Goal: Information Seeking & Learning: Learn about a topic

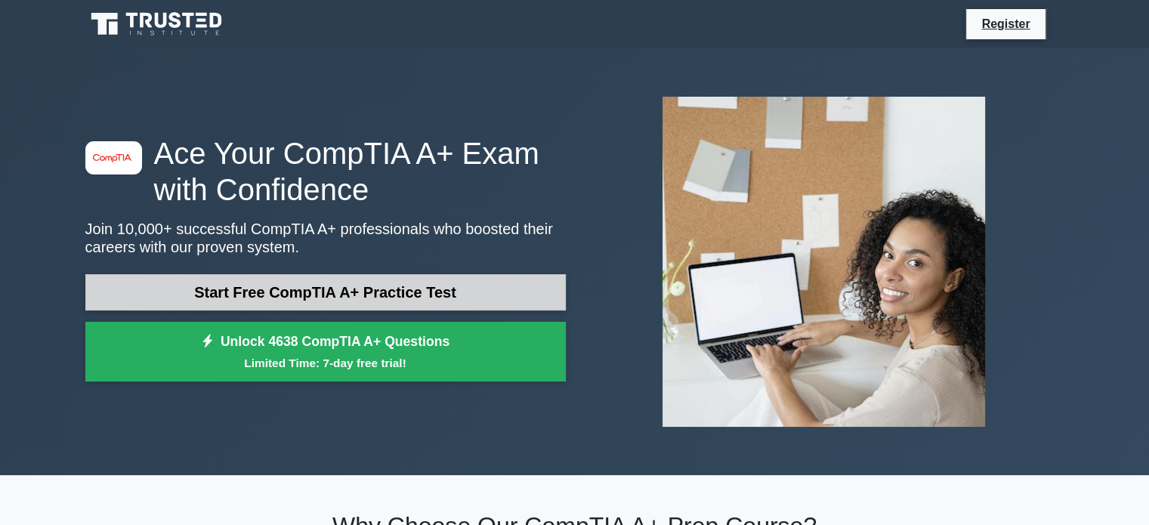
click at [338, 292] on link "Start Free CompTIA A+ Practice Test" at bounding box center [325, 292] width 480 height 36
click at [346, 296] on link "Start Free CompTIA A+ Practice Test" at bounding box center [325, 292] width 480 height 36
click at [443, 286] on link "Start Free CompTIA A+ Practice Test" at bounding box center [325, 292] width 480 height 36
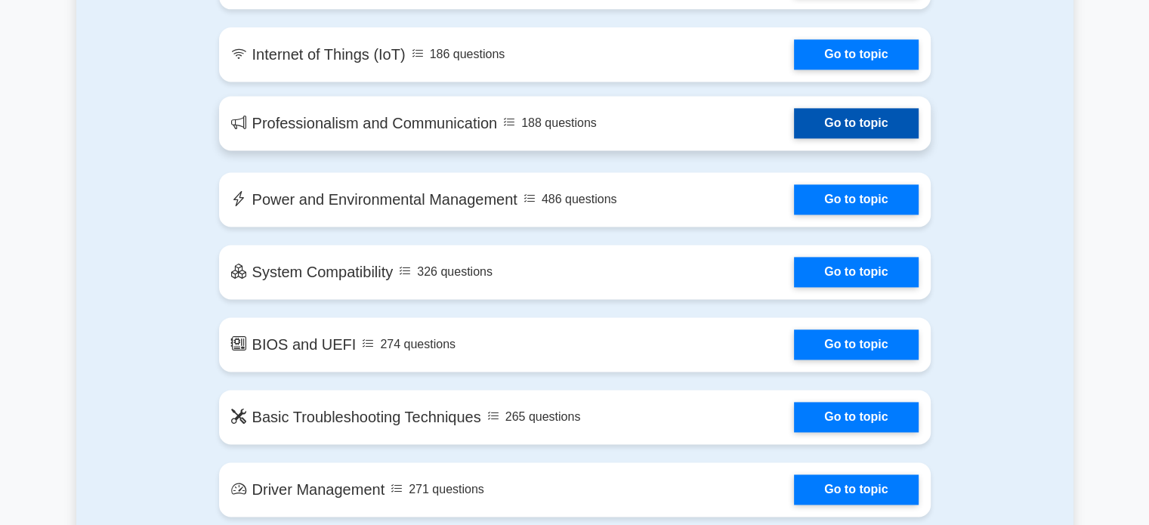
scroll to position [2115, 0]
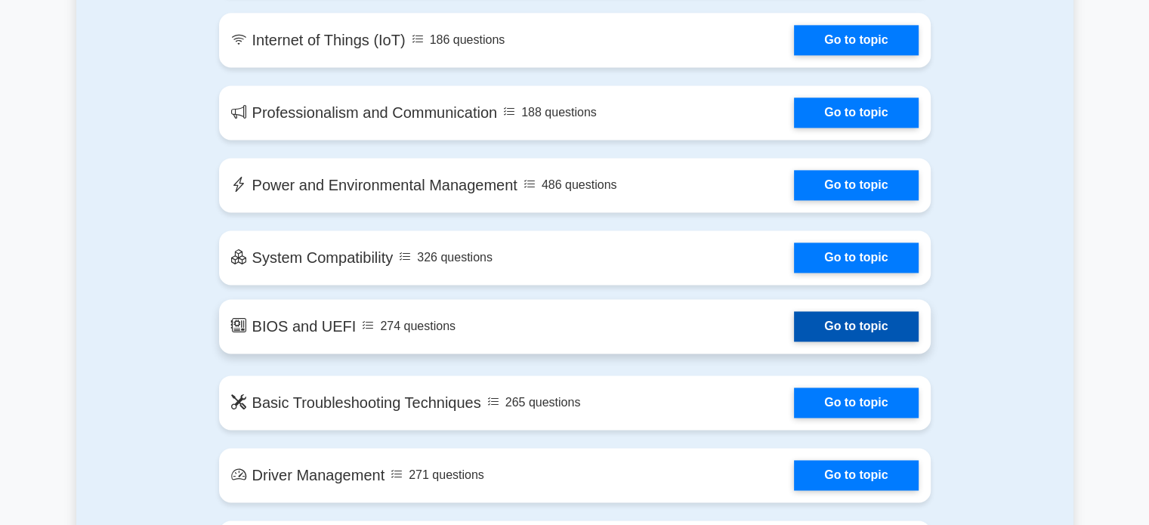
click at [852, 323] on link "Go to topic" at bounding box center [856, 326] width 124 height 30
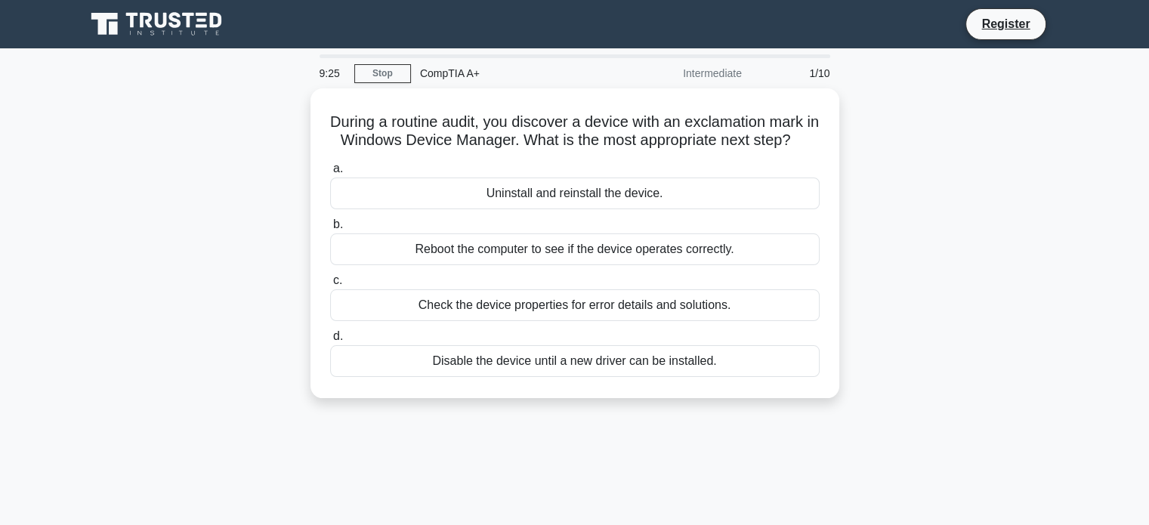
click at [338, 286] on span "c." at bounding box center [337, 279] width 9 height 13
click at [330, 286] on input "c. Check the device properties for error details and solutions." at bounding box center [330, 281] width 0 height 10
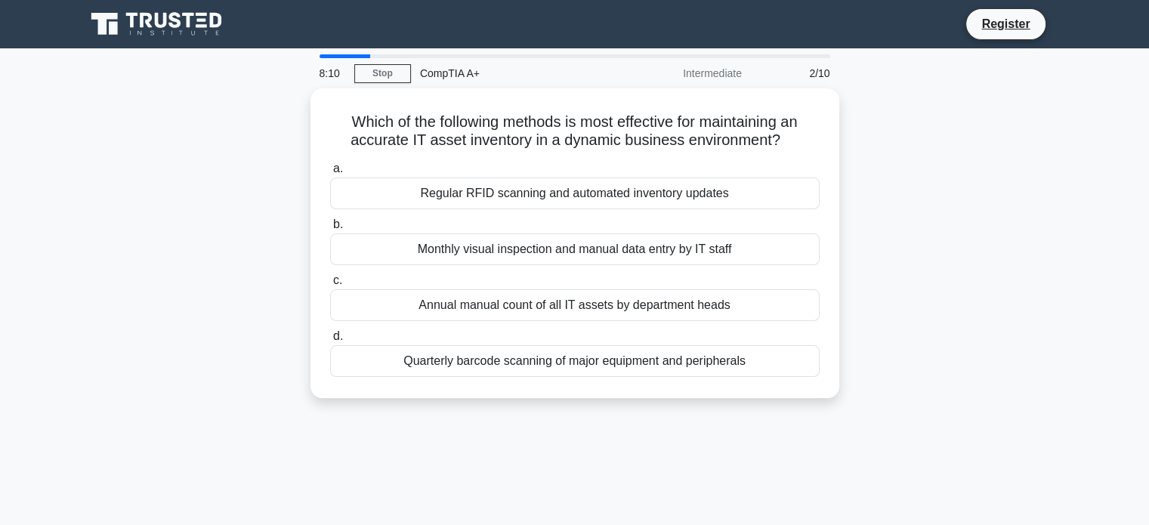
click at [338, 292] on div "Annual manual count of all IT assets by department heads" at bounding box center [575, 305] width 490 height 32
click at [330, 286] on input "c. Annual manual count of all IT assets by department heads" at bounding box center [330, 281] width 0 height 10
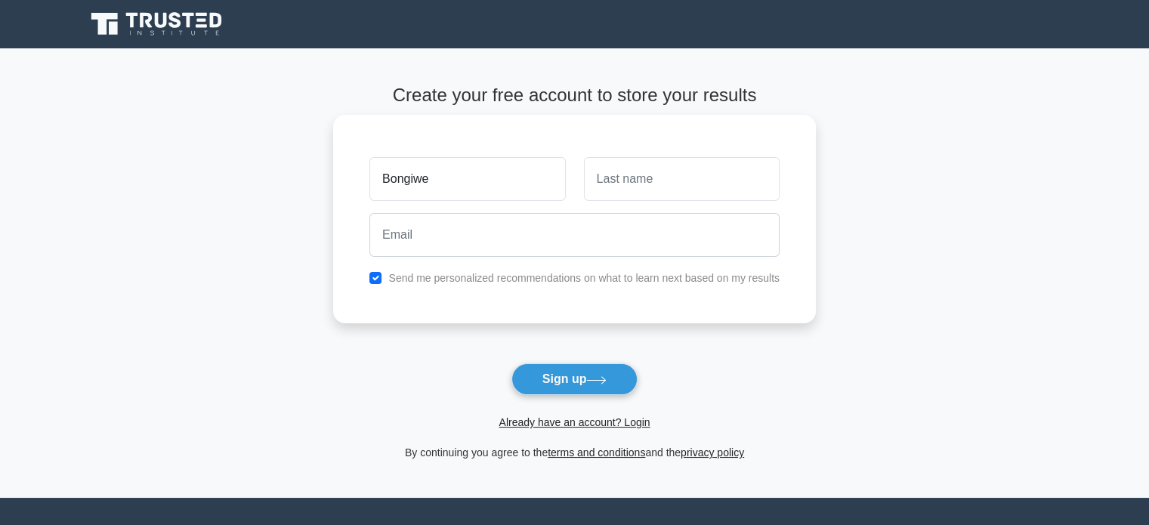
type input "Bongiwe"
click at [695, 184] on input "text" at bounding box center [682, 179] width 196 height 44
type input "Sambo"
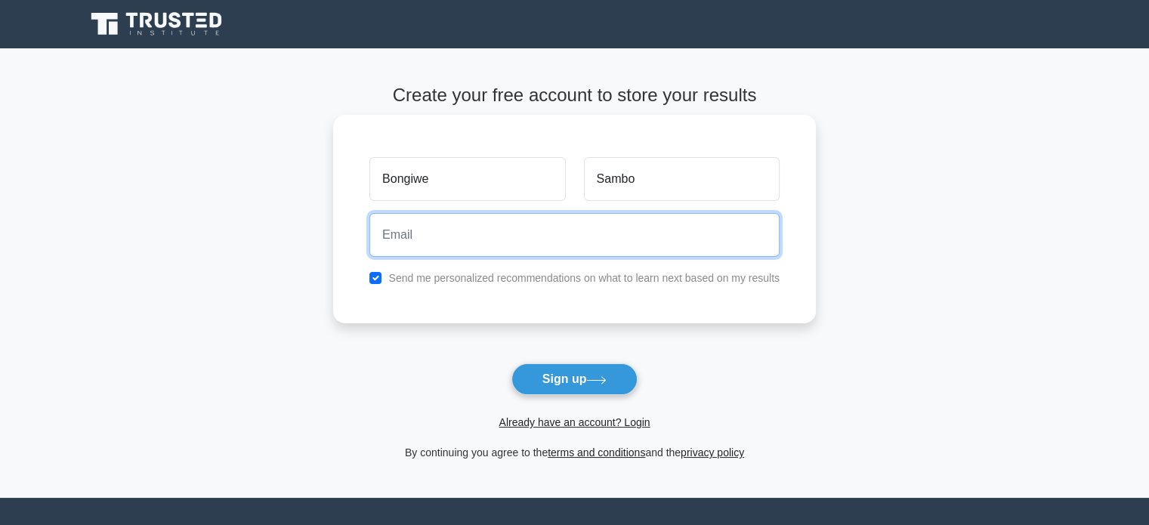
click at [480, 235] on input "email" at bounding box center [574, 235] width 410 height 44
type input "bongiw.sambo98@gmail.com"
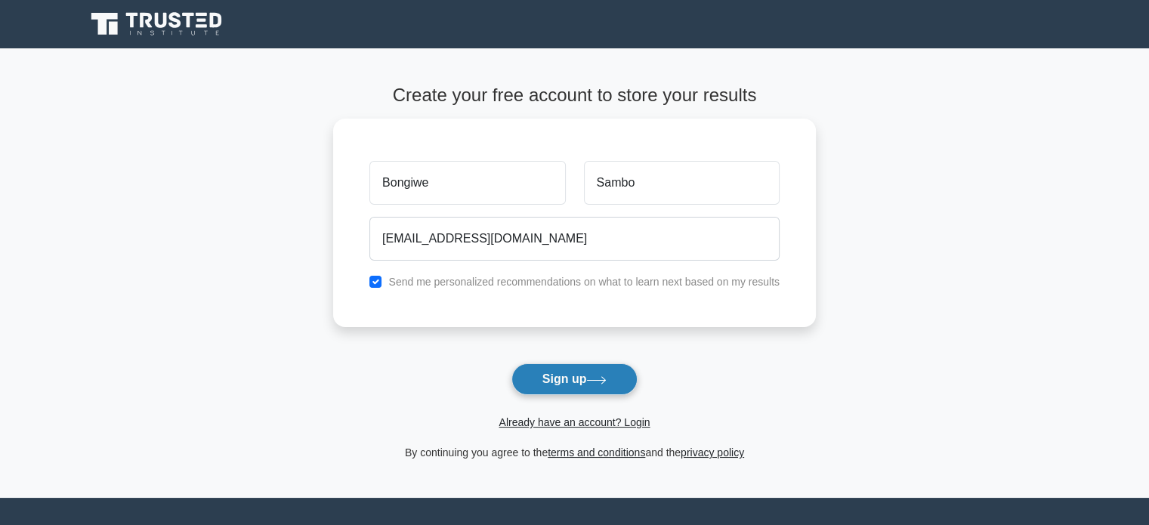
click at [566, 379] on button "Sign up" at bounding box center [574, 379] width 127 height 32
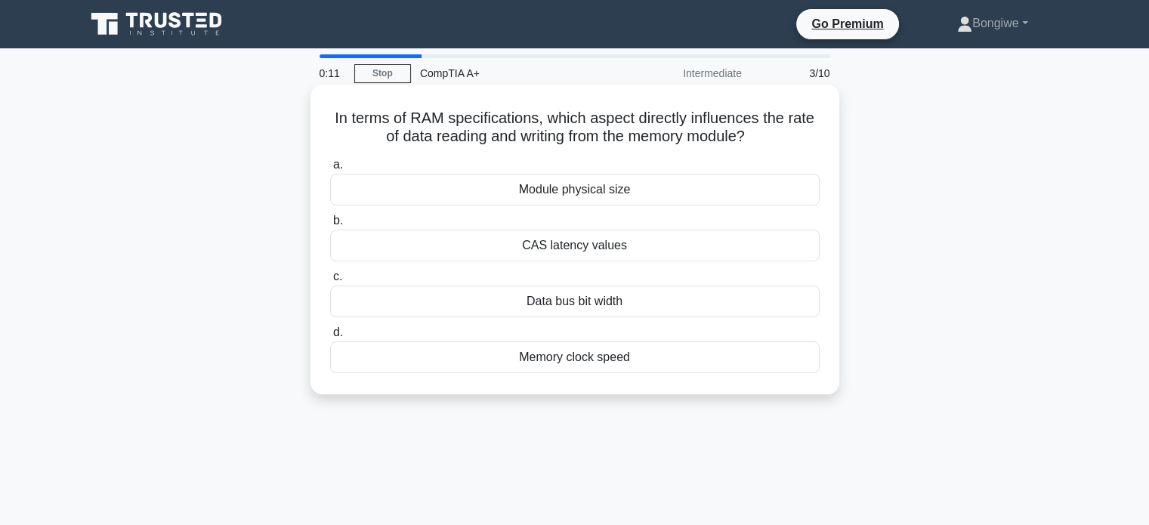
click at [590, 363] on div "Memory clock speed" at bounding box center [575, 357] width 490 height 32
click at [330, 338] on input "d. Memory clock speed" at bounding box center [330, 333] width 0 height 10
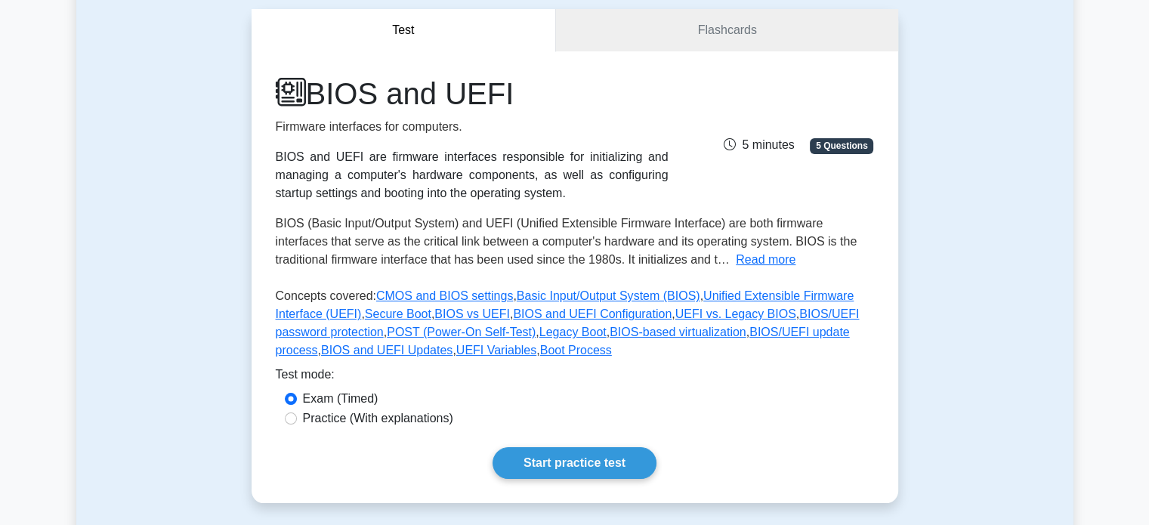
scroll to position [151, 0]
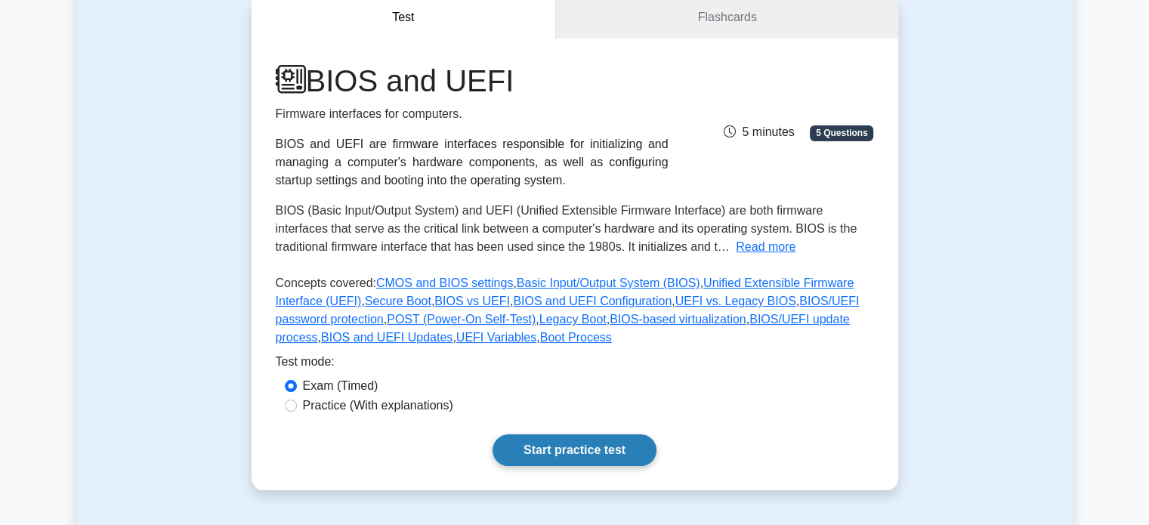
click at [559, 449] on link "Start practice test" at bounding box center [575, 450] width 164 height 32
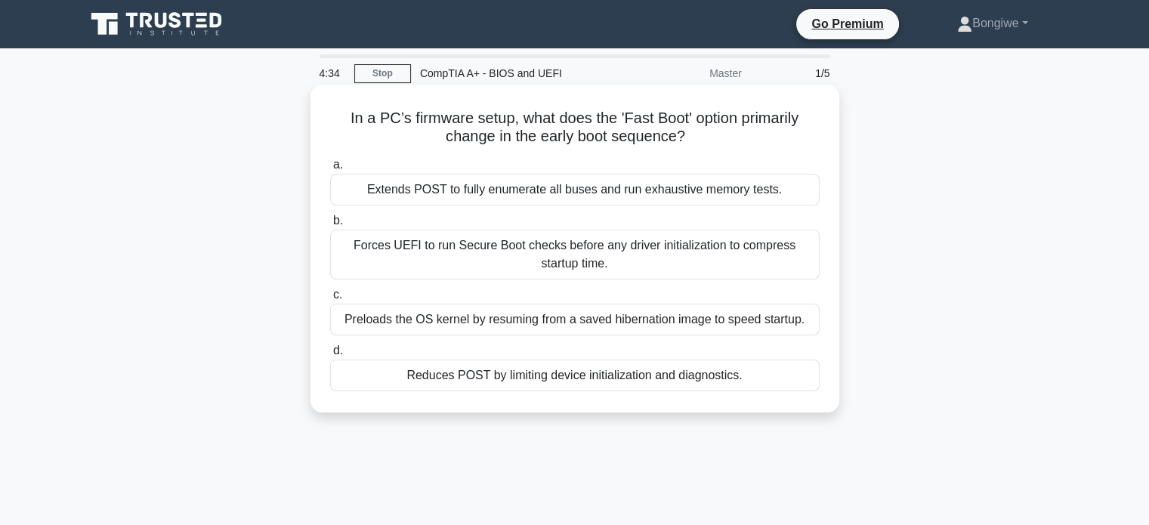
click at [548, 256] on div "Forces UEFI to run Secure Boot checks before any driver initialization to compr…" at bounding box center [575, 255] width 490 height 50
click at [330, 226] on input "b. Forces UEFI to run Secure Boot checks before any driver initialization to co…" at bounding box center [330, 221] width 0 height 10
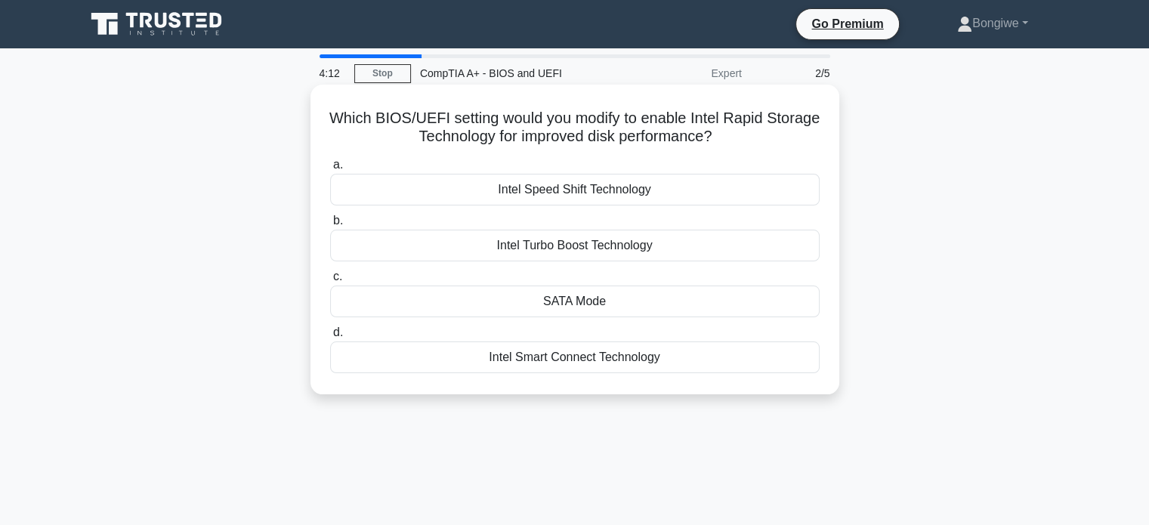
click at [555, 298] on div "SATA Mode" at bounding box center [575, 302] width 490 height 32
click at [330, 282] on input "c. SATA Mode" at bounding box center [330, 277] width 0 height 10
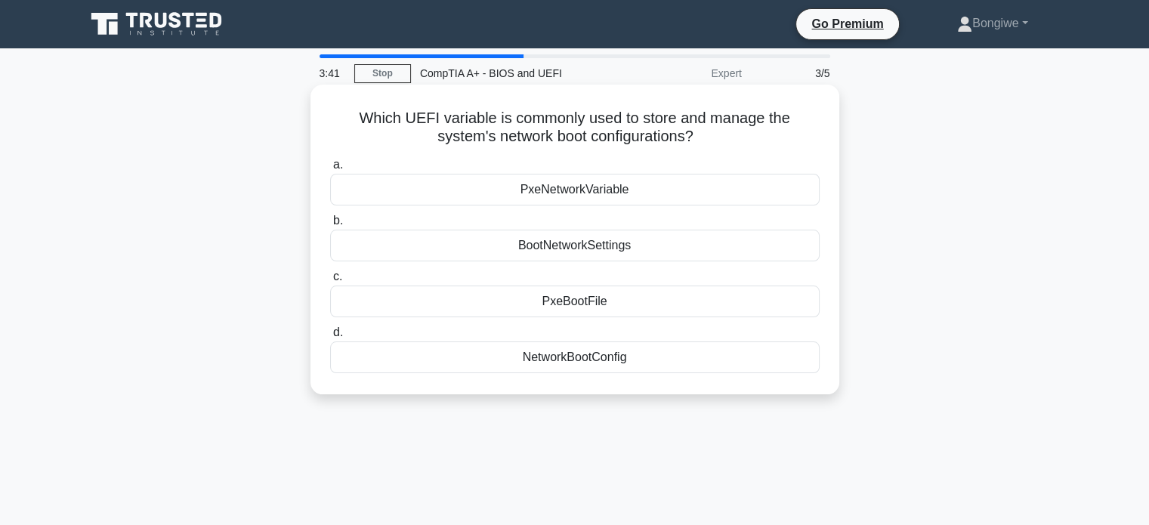
click at [581, 252] on div "BootNetworkSettings" at bounding box center [575, 246] width 490 height 32
click at [330, 226] on input "b. BootNetworkSettings" at bounding box center [330, 221] width 0 height 10
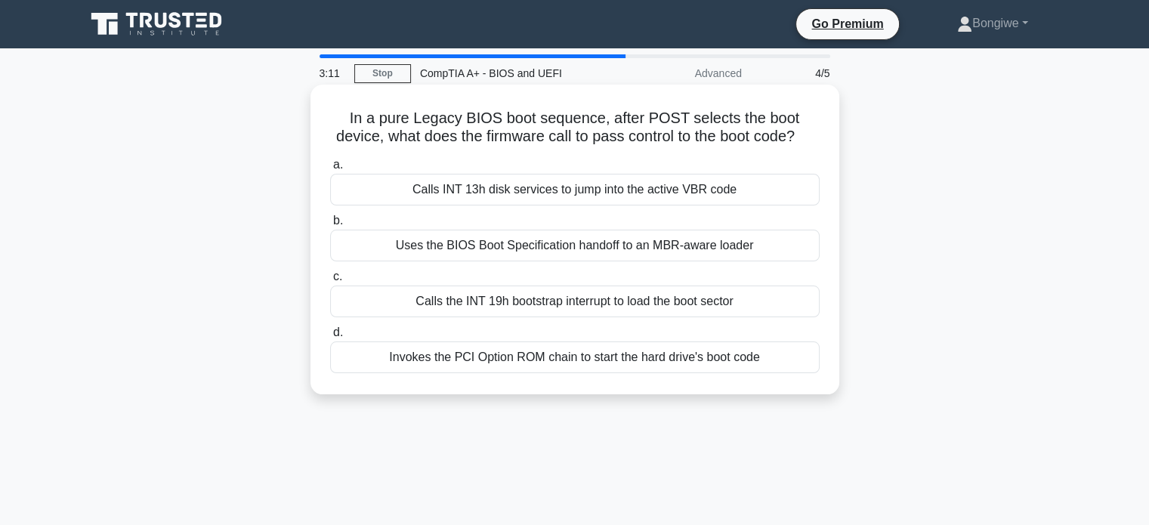
click at [550, 261] on div "Uses the BIOS Boot Specification handoff to an MBR-aware loader" at bounding box center [575, 246] width 490 height 32
click at [330, 226] on input "b. Uses the BIOS Boot Specification handoff to an MBR-aware loader" at bounding box center [330, 221] width 0 height 10
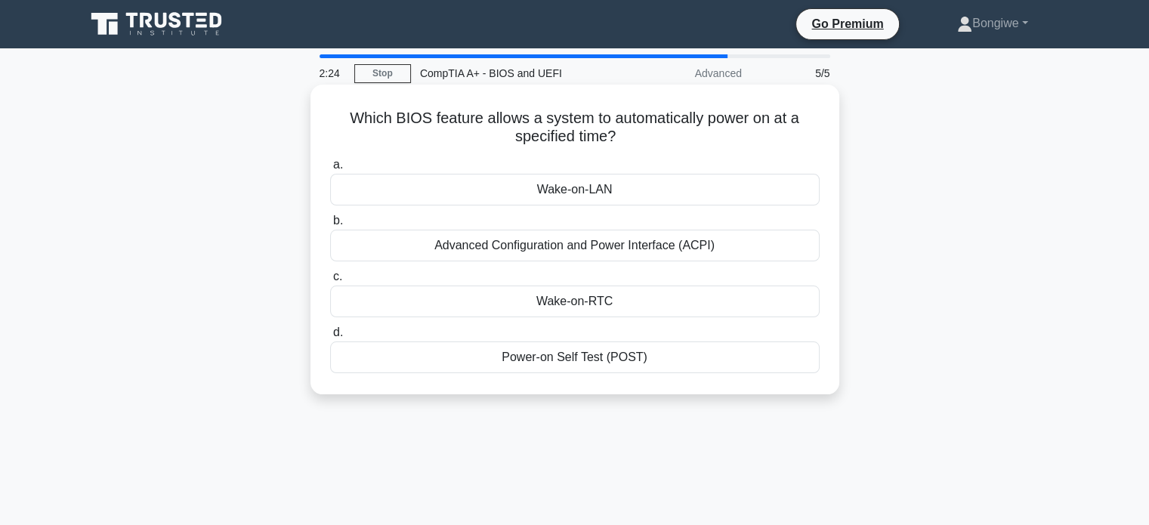
click at [596, 359] on div "Power-on Self Test (POST)" at bounding box center [575, 357] width 490 height 32
click at [330, 338] on input "d. Power-on Self Test (POST)" at bounding box center [330, 333] width 0 height 10
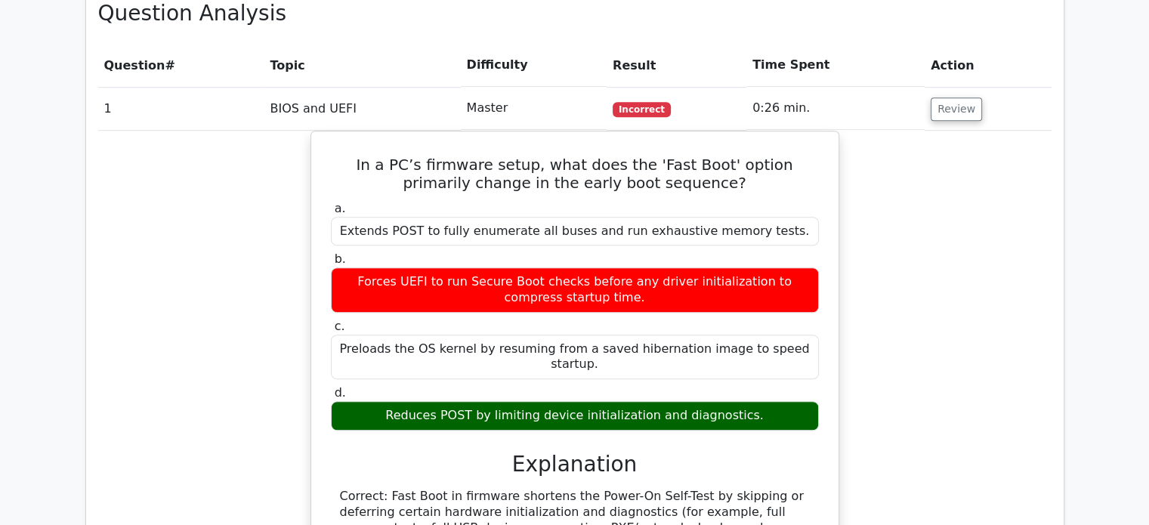
scroll to position [1088, 0]
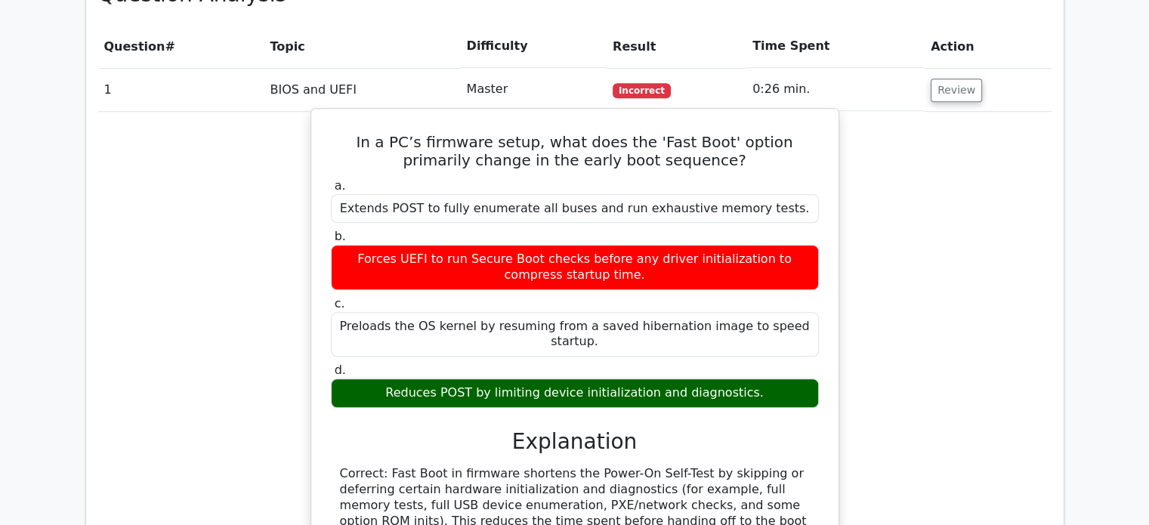
click at [640, 245] on div "Forces UEFI to run Secure Boot checks before any driver initialization to compr…" at bounding box center [575, 267] width 488 height 45
